Goal: Transaction & Acquisition: Purchase product/service

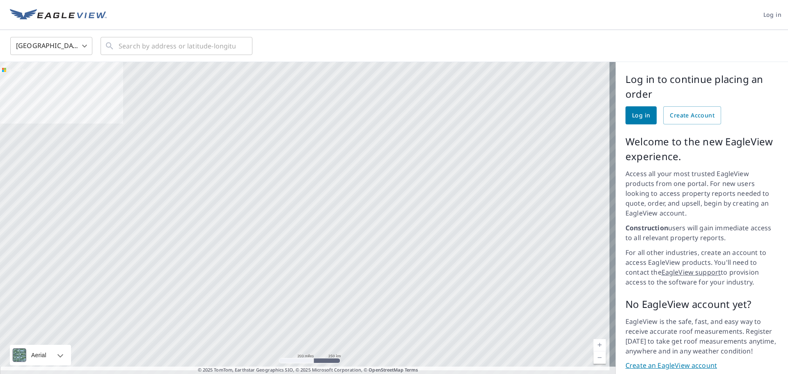
click at [637, 119] on span "Log in" at bounding box center [641, 115] width 18 height 10
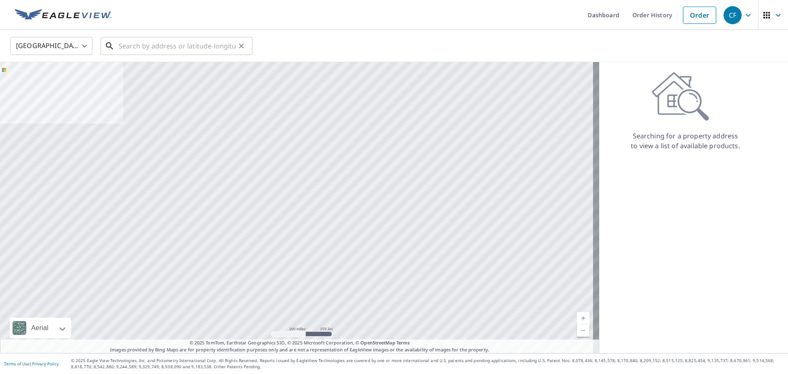
click at [129, 45] on input "text" at bounding box center [177, 45] width 117 height 23
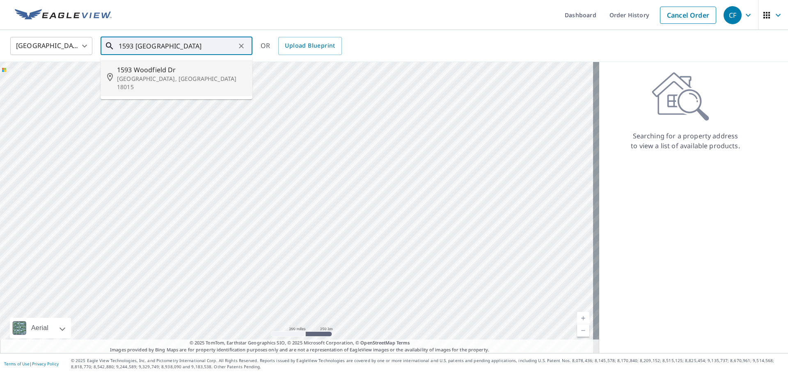
click at [167, 69] on span "1593 Woodfield Dr" at bounding box center [181, 70] width 129 height 10
type input "[STREET_ADDRESS]"
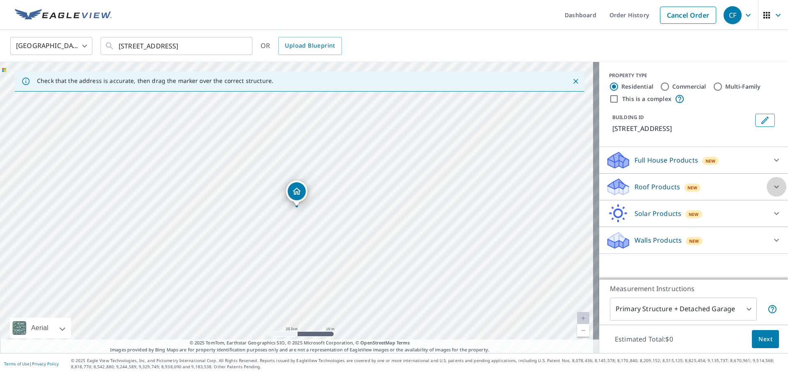
click at [774, 187] on icon at bounding box center [776, 187] width 5 height 3
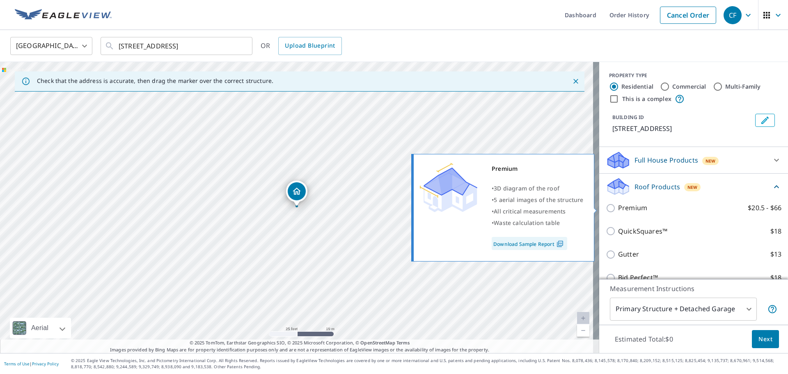
click at [623, 208] on p "Premium" at bounding box center [632, 208] width 29 height 10
click at [618, 208] on input "Premium $20.5 - $66" at bounding box center [612, 208] width 12 height 10
checkbox input "true"
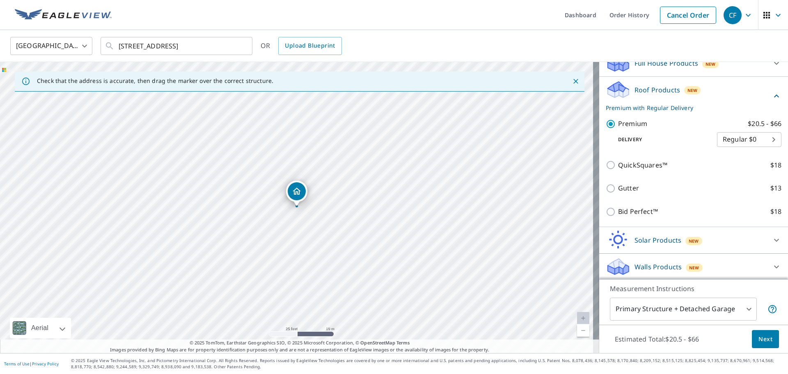
scroll to position [98, 0]
click at [759, 341] on span "Next" at bounding box center [766, 339] width 14 height 10
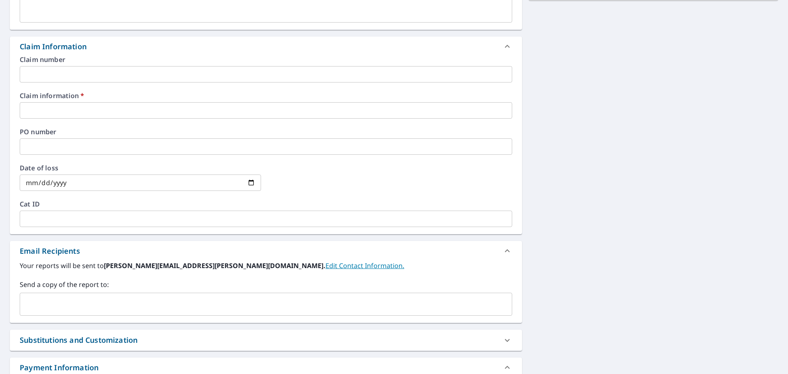
scroll to position [287, 0]
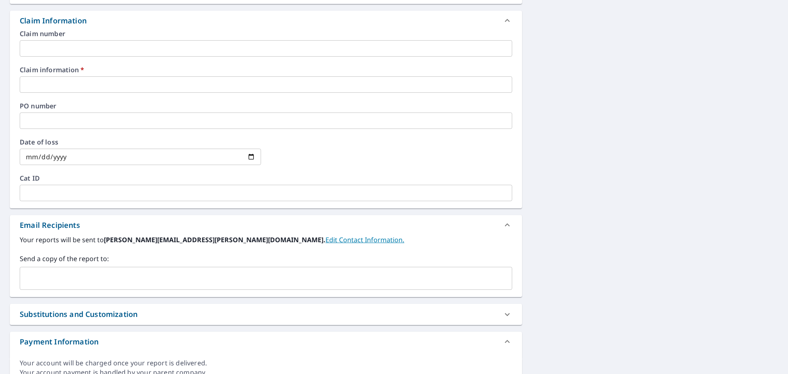
click at [127, 80] on input "text" at bounding box center [266, 84] width 493 height 16
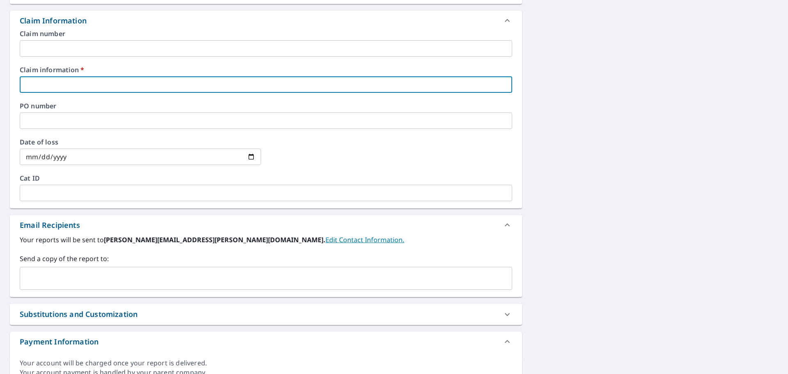
click at [176, 82] on input "text" at bounding box center [266, 84] width 493 height 16
click at [62, 84] on input "text" at bounding box center [266, 84] width 493 height 16
type input "3"
checkbox input "true"
type input "329562"
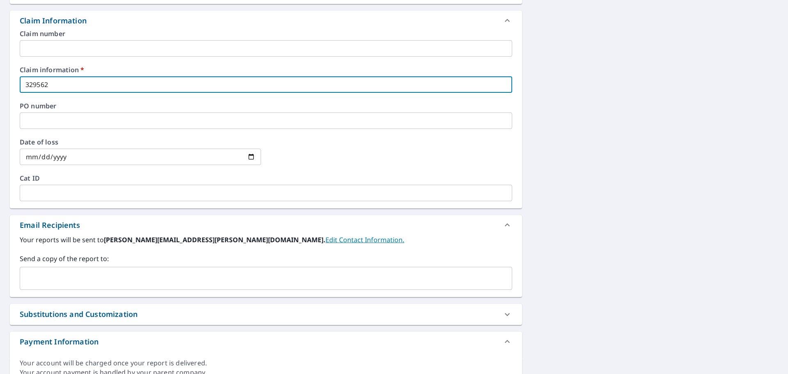
checkbox input "true"
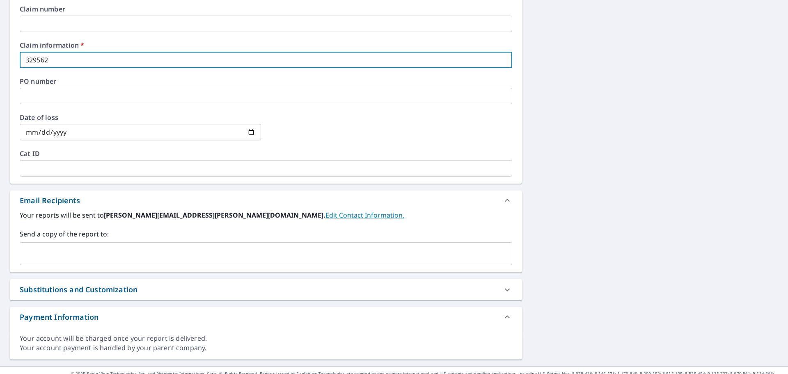
scroll to position [325, 0]
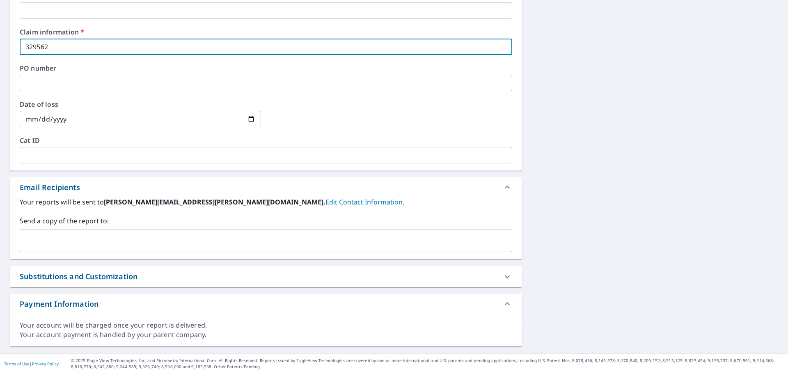
click at [94, 241] on input "text" at bounding box center [259, 241] width 473 height 16
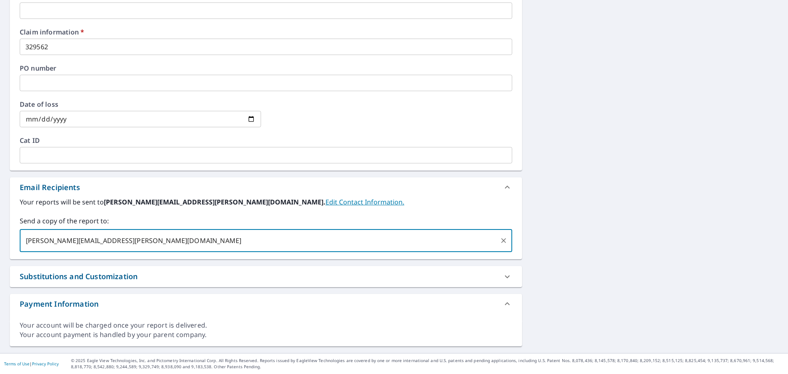
type input "joe.armbruster@qxo.com"
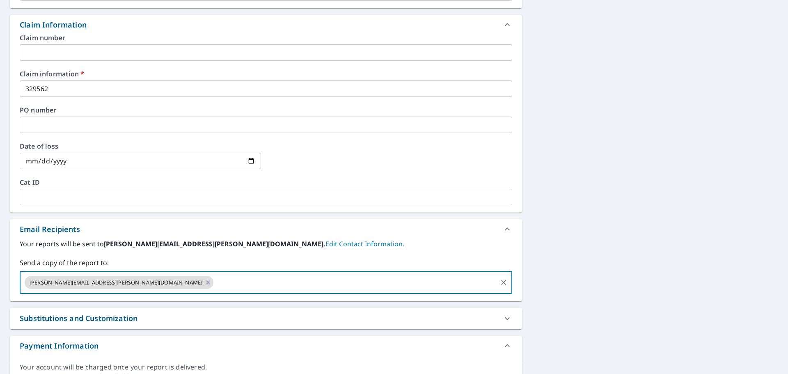
scroll to position [120, 0]
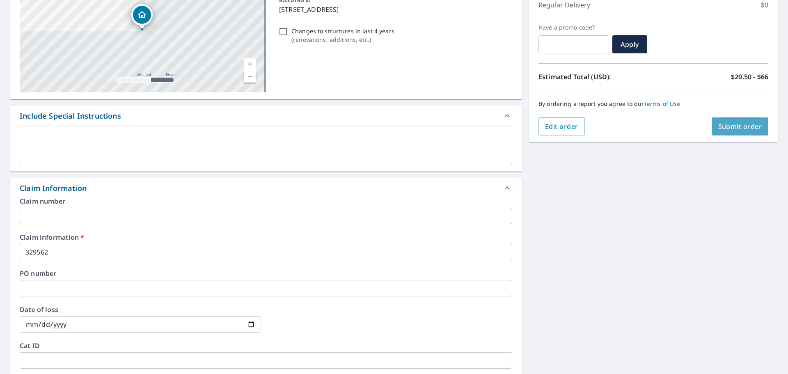
click at [736, 125] on span "Submit order" at bounding box center [741, 126] width 44 height 9
checkbox input "true"
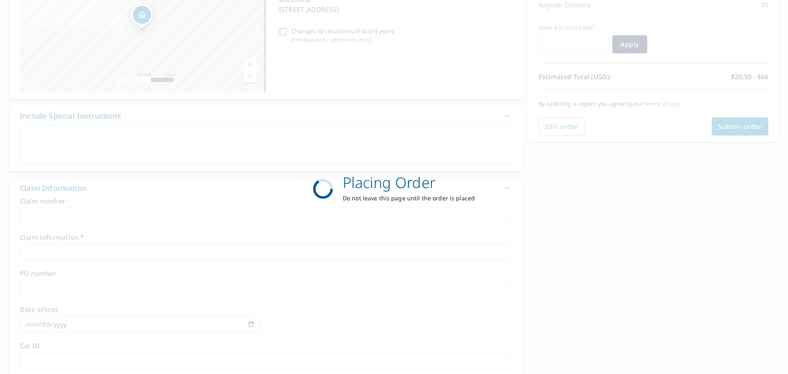
scroll to position [109, 0]
